Goal: Use online tool/utility: Use online tool/utility

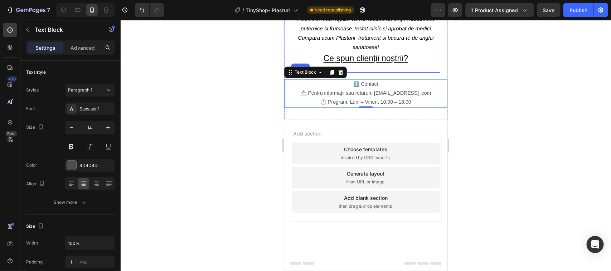
scroll to position [870, 0]
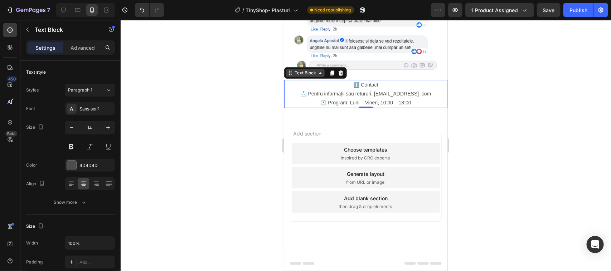
click at [294, 77] on div "Text Block" at bounding box center [305, 72] width 39 height 9
click at [296, 76] on div "Text Block" at bounding box center [305, 72] width 24 height 6
click at [296, 77] on div "Text Block" at bounding box center [305, 72] width 39 height 9
click at [299, 107] on p "📩 Pentru informații sau retururi: [EMAIL_ADDRESS] .com 🕐 Program: Luni – Vineri…" at bounding box center [365, 98] width 162 height 18
click at [401, 107] on p "📩 Pentru informații sau retururi: [EMAIL_ADDRESS] .com 🕐 Program: Luni – Vineri…" at bounding box center [365, 98] width 162 height 18
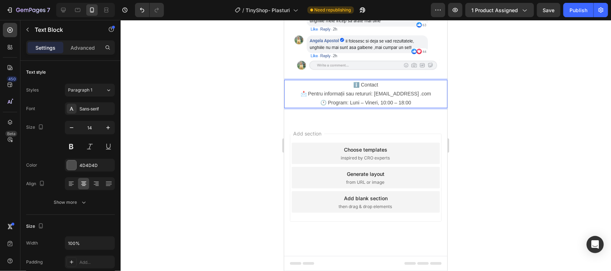
click at [428, 107] on p "📩 Pentru informații sau retururi: [EMAIL_ADDRESS] .com 🕐 Program: Luni – Vineri…" at bounding box center [365, 98] width 162 height 18
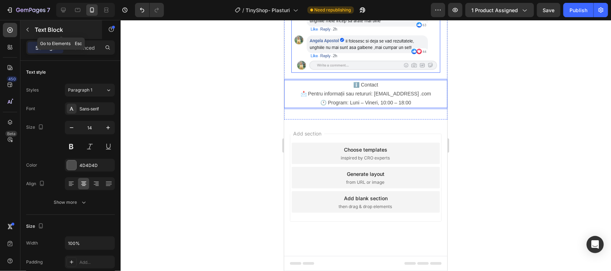
click at [28, 29] on icon "button" at bounding box center [28, 30] width 6 height 6
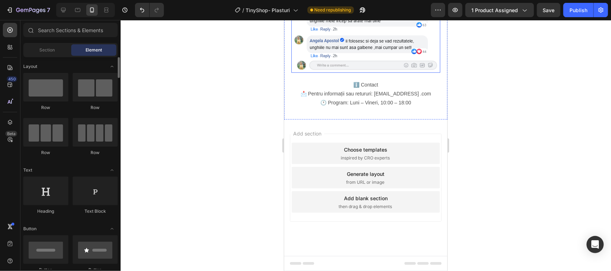
scroll to position [45, 0]
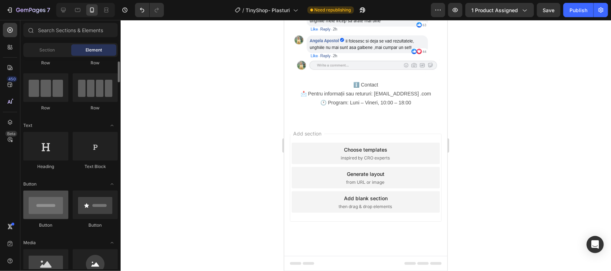
click at [45, 205] on div at bounding box center [45, 205] width 45 height 29
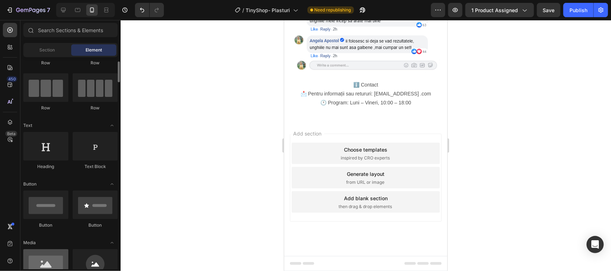
scroll to position [179, 0]
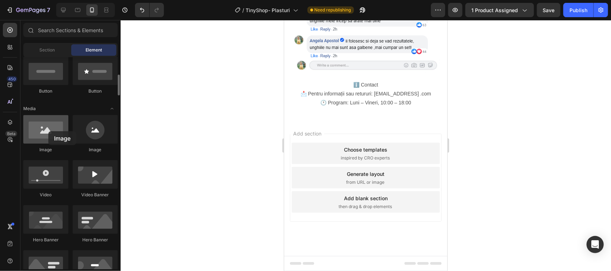
click at [48, 131] on div at bounding box center [45, 129] width 45 height 29
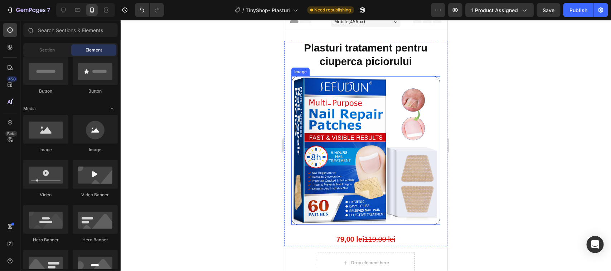
scroll to position [0, 0]
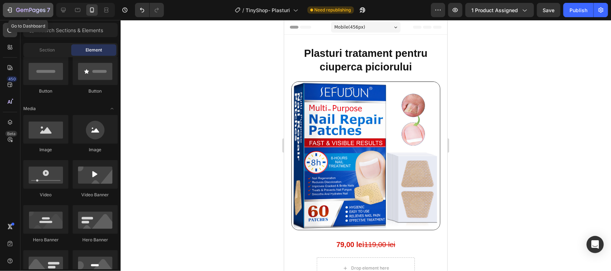
click at [8, 8] on icon "button" at bounding box center [9, 9] width 7 height 7
